Goal: Task Accomplishment & Management: Complete application form

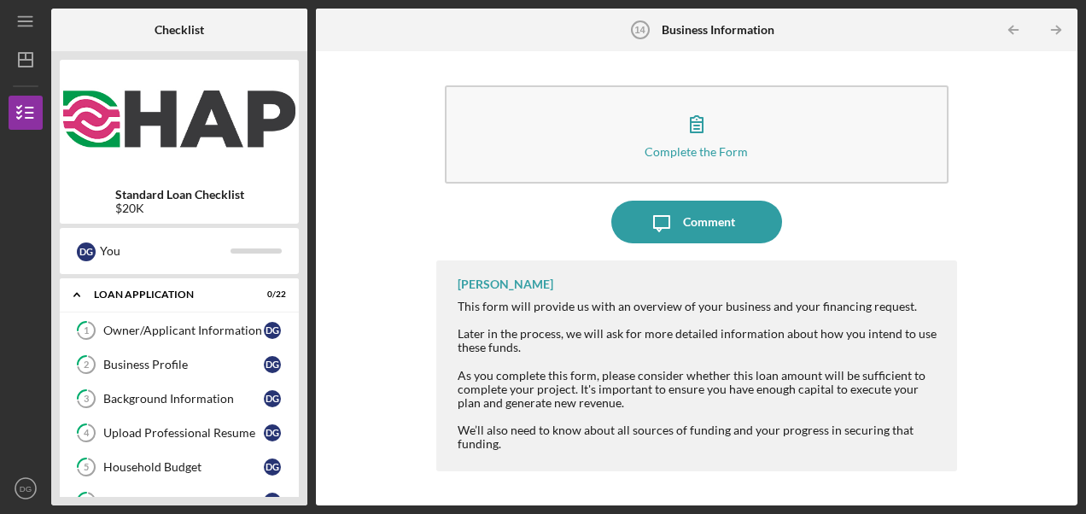
scroll to position [278, 0]
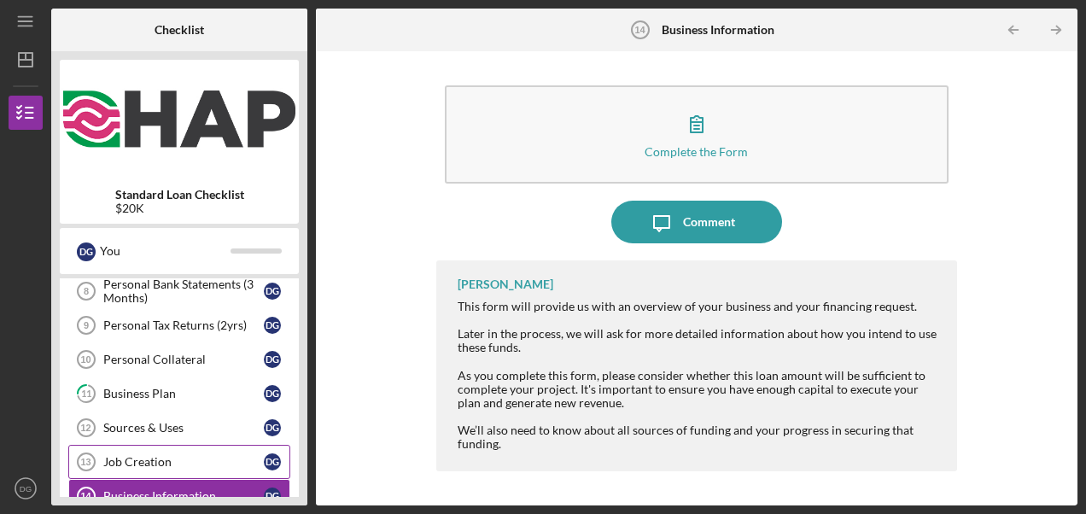
click at [205, 445] on link "Job Creation 13 Job Creation D G" at bounding box center [179, 462] width 222 height 34
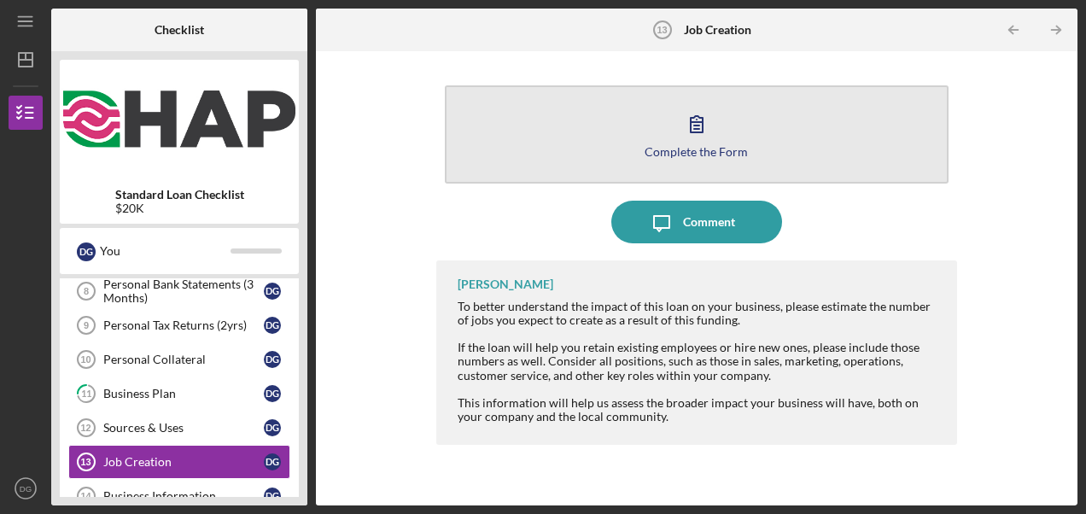
click at [693, 134] on icon "button" at bounding box center [696, 123] width 43 height 43
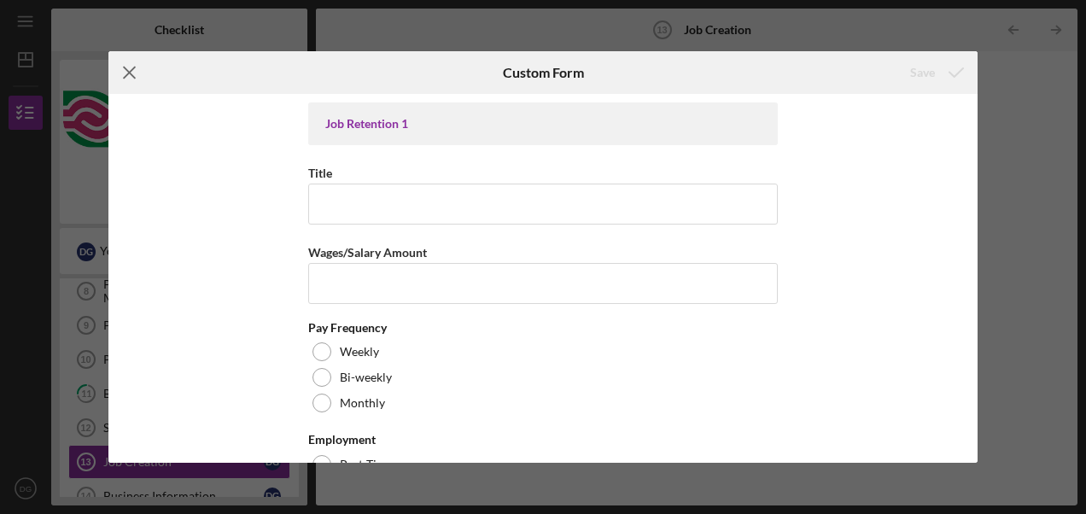
click at [133, 74] on icon "Icon/Menu Close" at bounding box center [129, 72] width 43 height 43
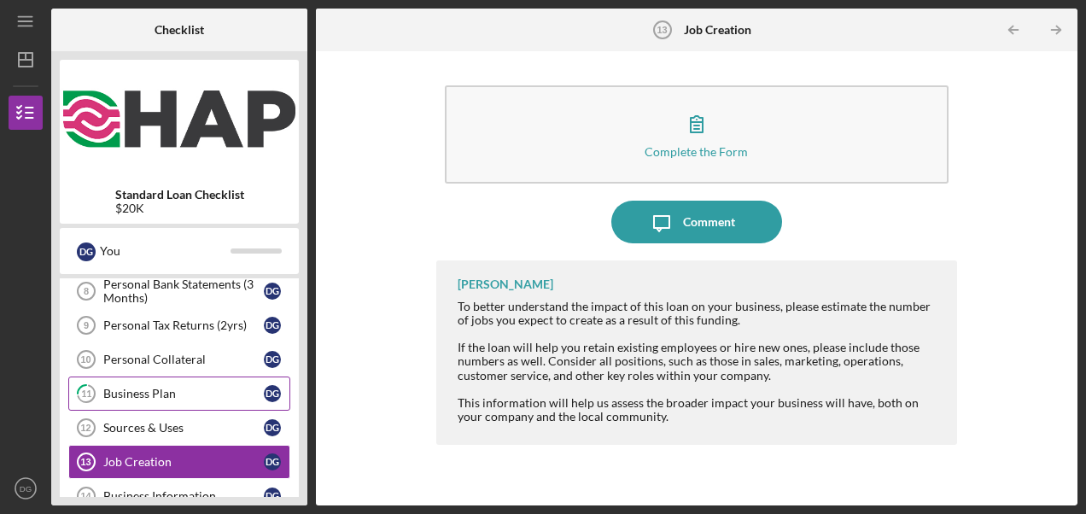
click at [149, 391] on div "Business Plan" at bounding box center [183, 394] width 161 height 14
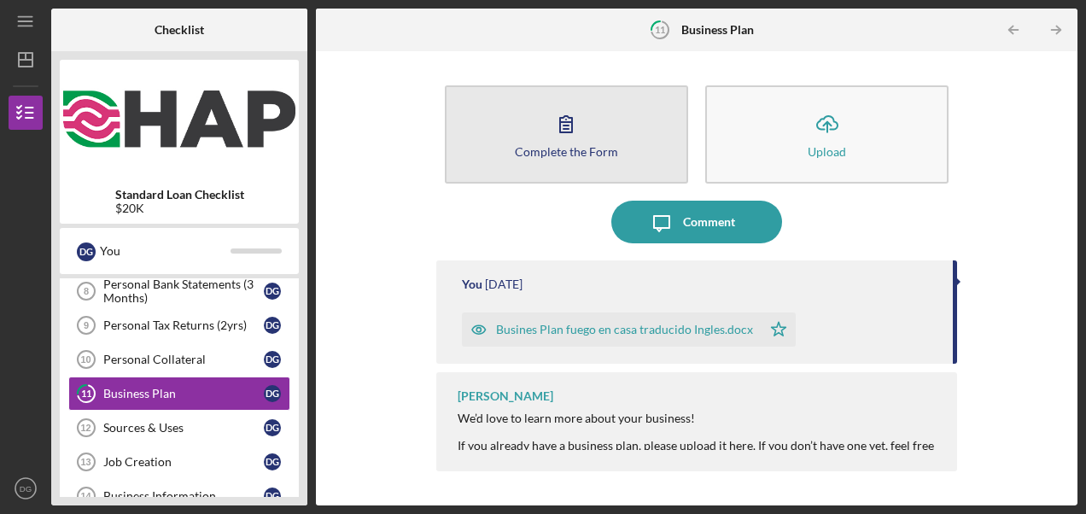
click at [577, 135] on icon "button" at bounding box center [566, 123] width 43 height 43
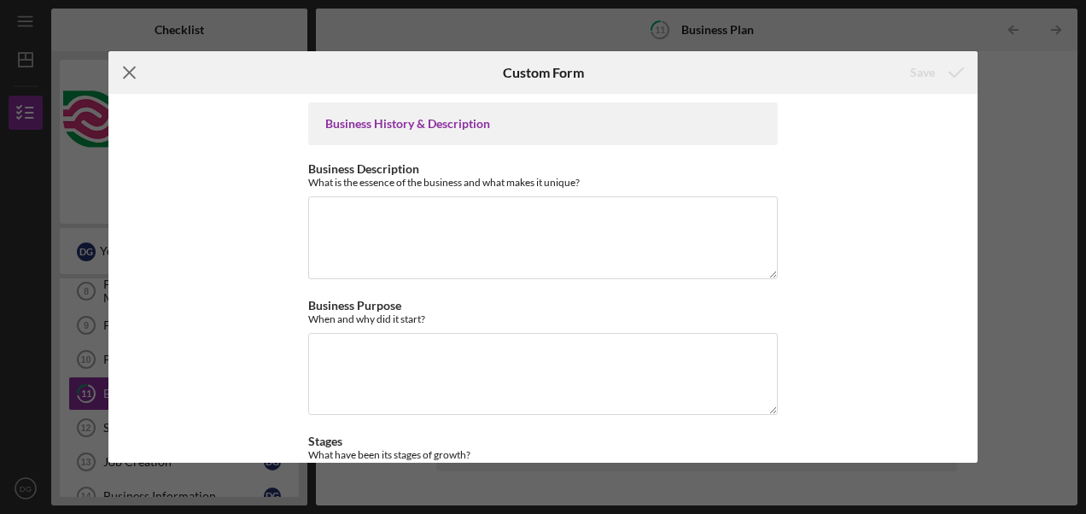
click at [129, 76] on icon "Icon/Menu Close" at bounding box center [129, 72] width 43 height 43
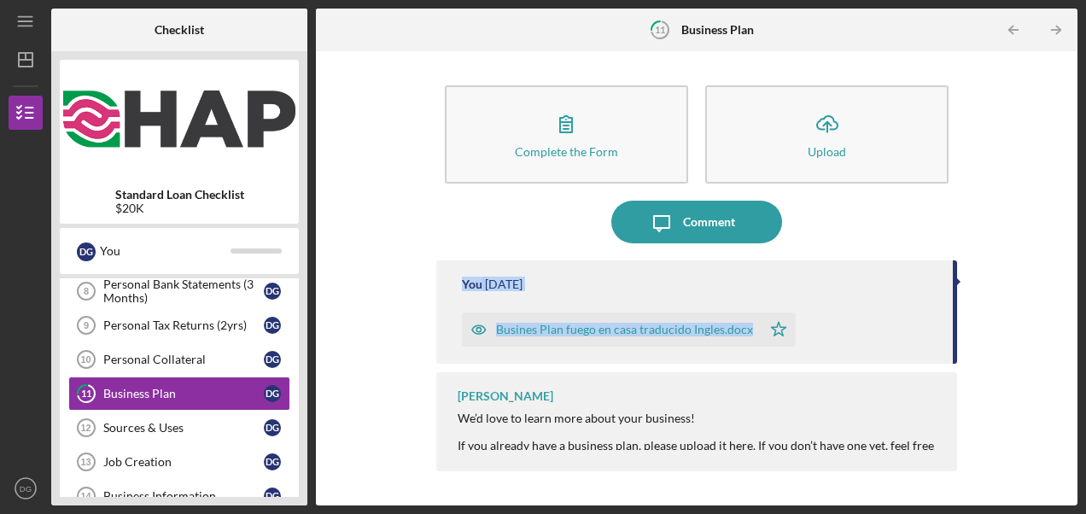
drag, startPoint x: 958, startPoint y: 278, endPoint x: 958, endPoint y: 314, distance: 35.9
click at [958, 314] on div "Complete the Form Form Icon/Upload Upload Icon/Message Comment You [DATE] Busin…" at bounding box center [696, 278] width 745 height 437
drag, startPoint x: 958, startPoint y: 314, endPoint x: 909, endPoint y: 219, distance: 107.7
click at [909, 219] on div "Icon/Message Comment" at bounding box center [696, 222] width 521 height 43
click at [953, 324] on div "You [DATE] Busines Plan fuego en casa traducido Ingles.docx Icon/Star" at bounding box center [696, 311] width 521 height 103
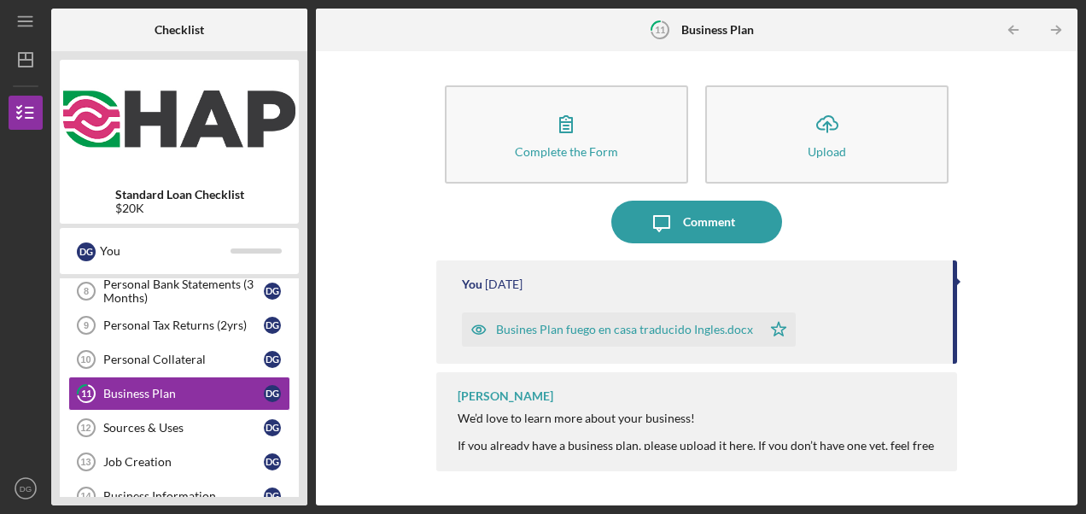
click at [939, 441] on div "If you already have a business plan, please upload it here. If you don’t have o…" at bounding box center [699, 452] width 482 height 27
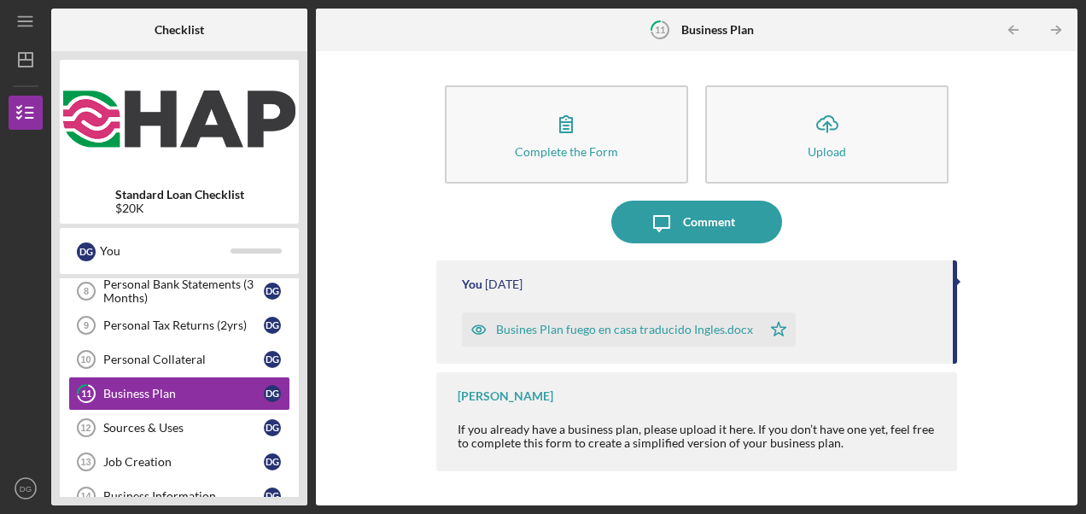
click at [581, 330] on div "Busines Plan fuego en casa traducido Ingles.docx" at bounding box center [624, 330] width 257 height 14
